Goal: Answer question/provide support

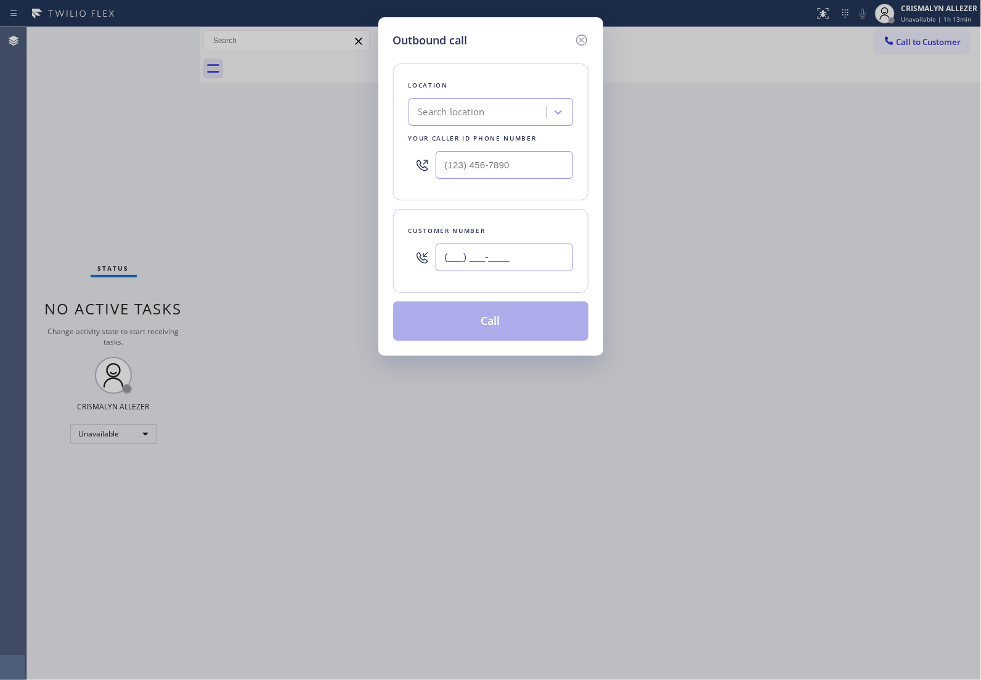
click at [537, 253] on input "(___) ___-____" at bounding box center [504, 257] width 137 height 28
paste input "646) 930-4111"
type input "[PHONE_NUMBER]"
click at [494, 108] on div "Search location" at bounding box center [479, 113] width 134 height 22
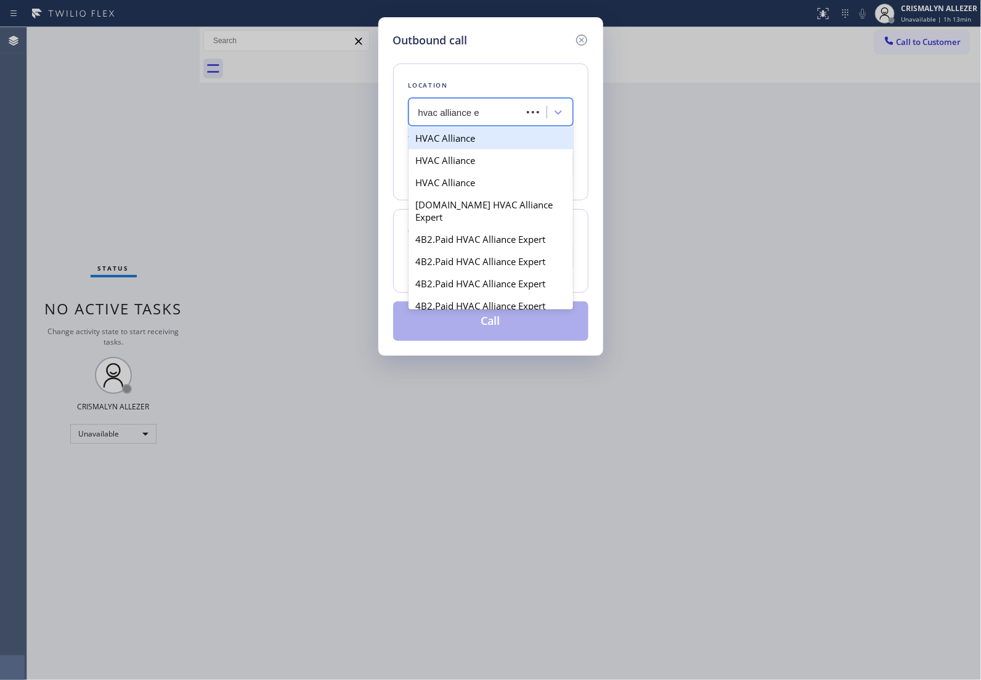
type input "hvac alliance ex"
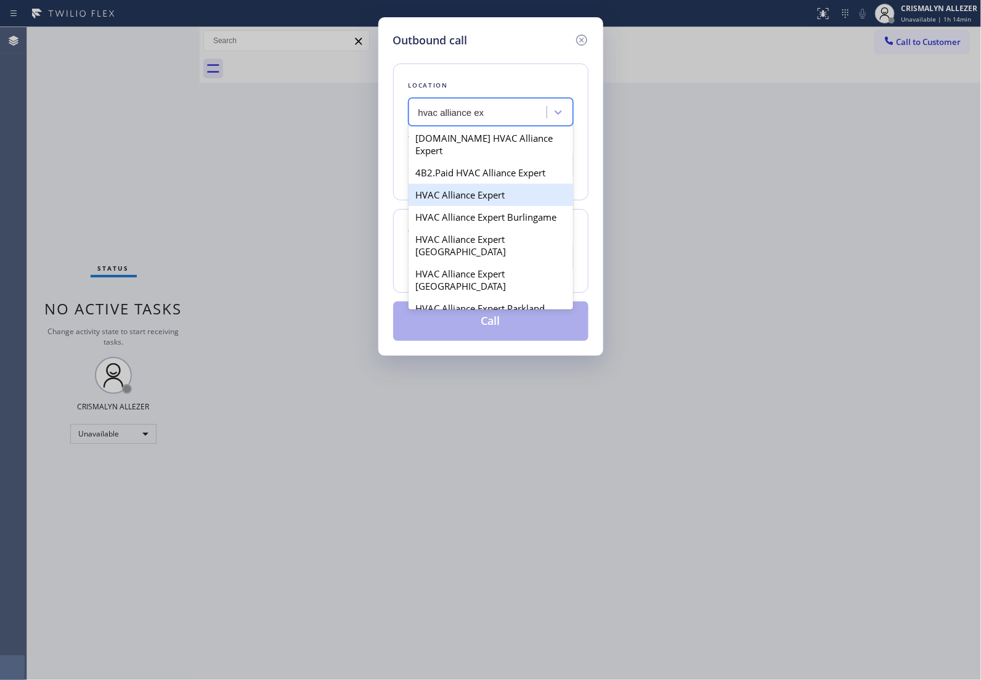
click at [484, 186] on div "HVAC Alliance Expert" at bounding box center [491, 195] width 165 height 22
type input "[PHONE_NUMBER]"
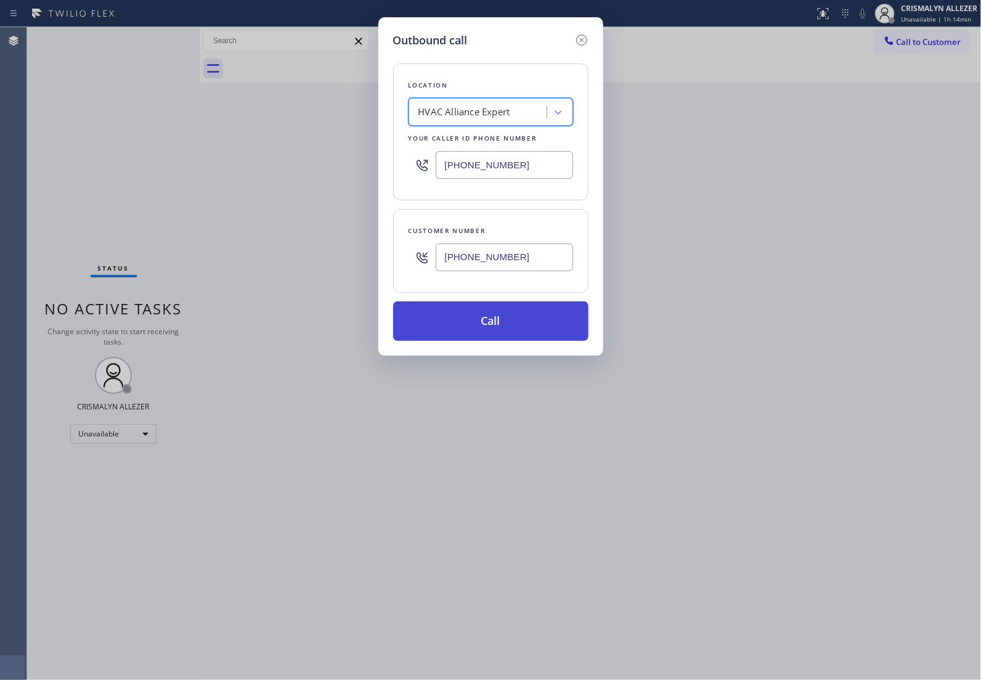
click at [501, 319] on button "Call" at bounding box center [490, 320] width 195 height 39
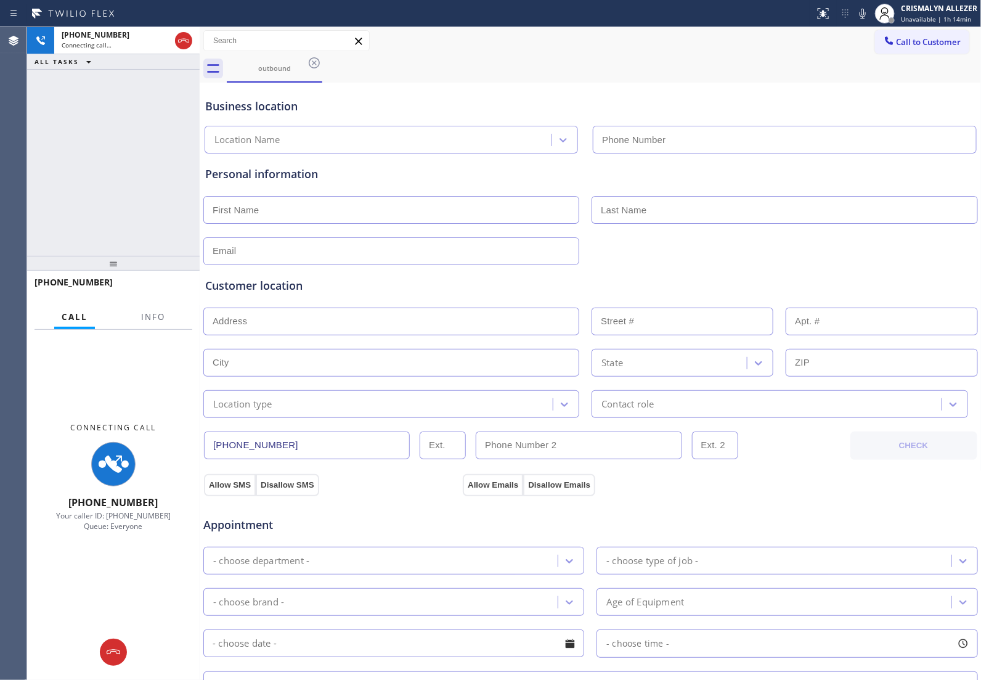
type input "[PHONE_NUMBER]"
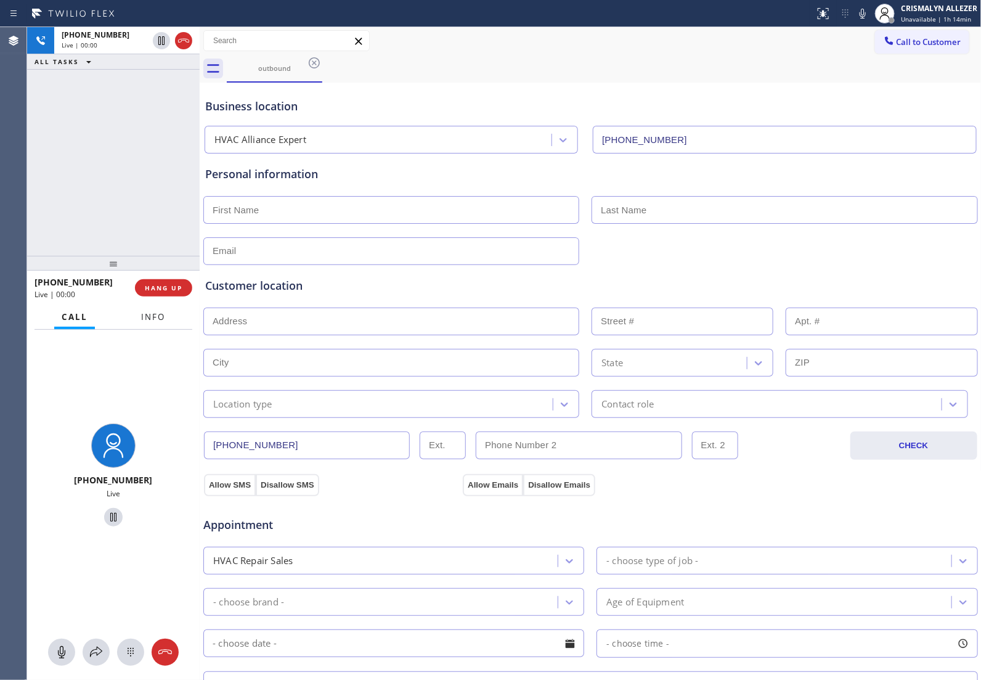
drag, startPoint x: 139, startPoint y: 310, endPoint x: 145, endPoint y: 314, distance: 7.5
click at [144, 312] on button "Info" at bounding box center [153, 317] width 39 height 24
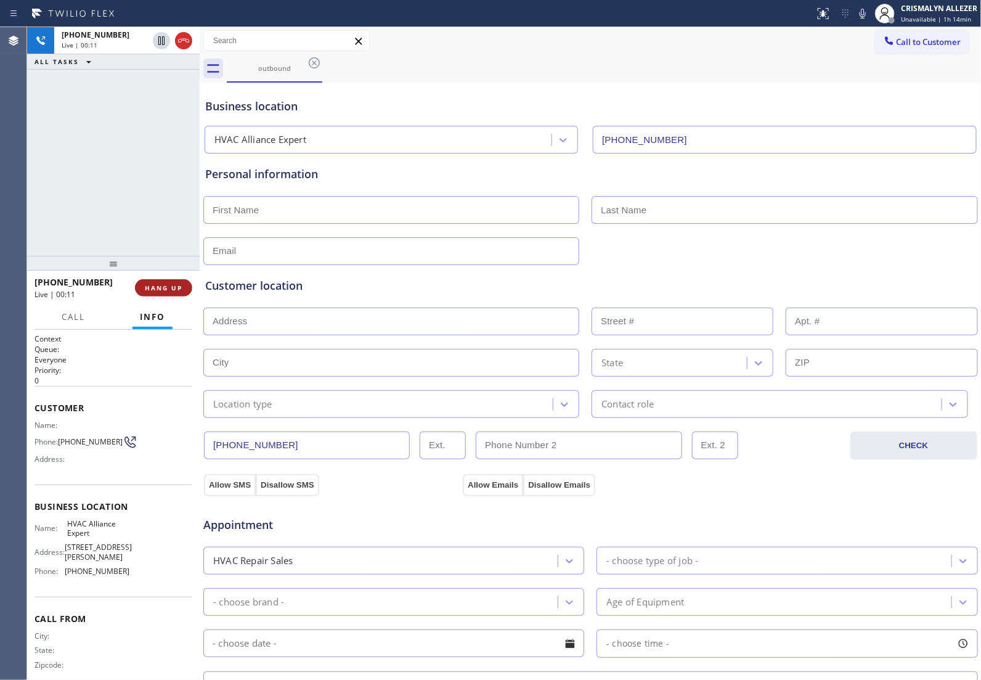
click at [161, 293] on button "HANG UP" at bounding box center [163, 287] width 57 height 17
click at [161, 293] on button "COMPLETE" at bounding box center [161, 287] width 62 height 17
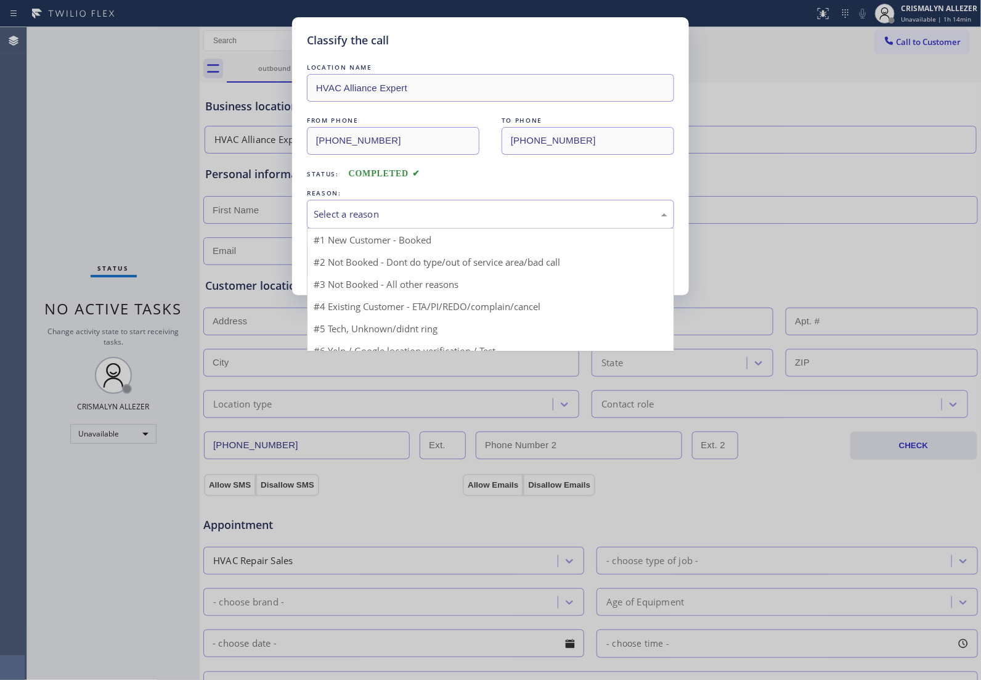
click at [442, 202] on div "Select a reason" at bounding box center [490, 214] width 367 height 29
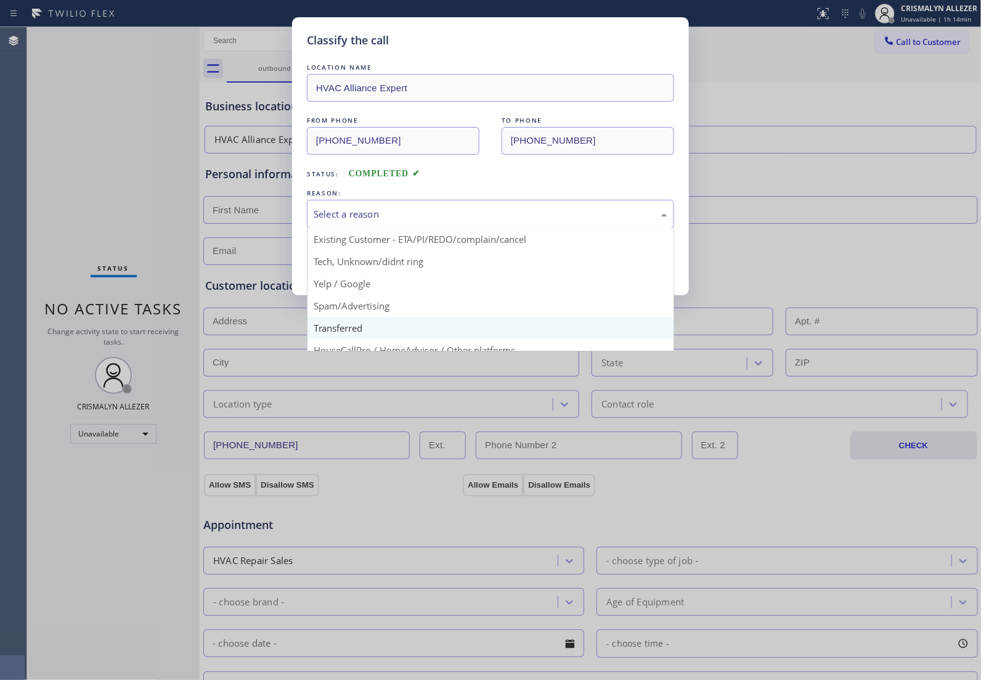
scroll to position [84, 0]
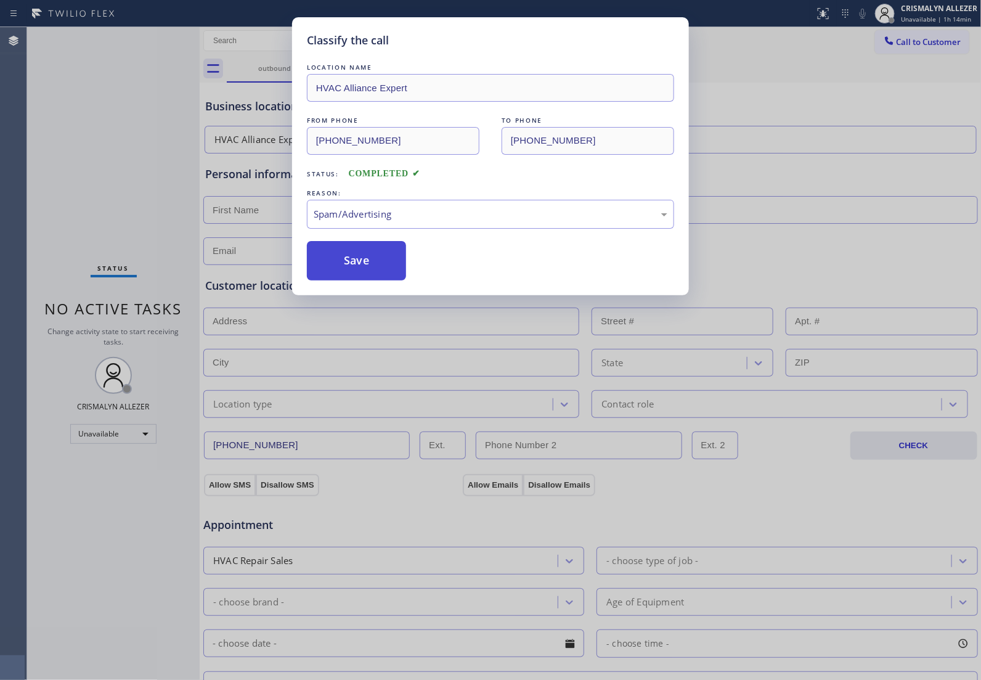
click at [374, 263] on button "Save" at bounding box center [356, 260] width 99 height 39
